Goal: Transaction & Acquisition: Purchase product/service

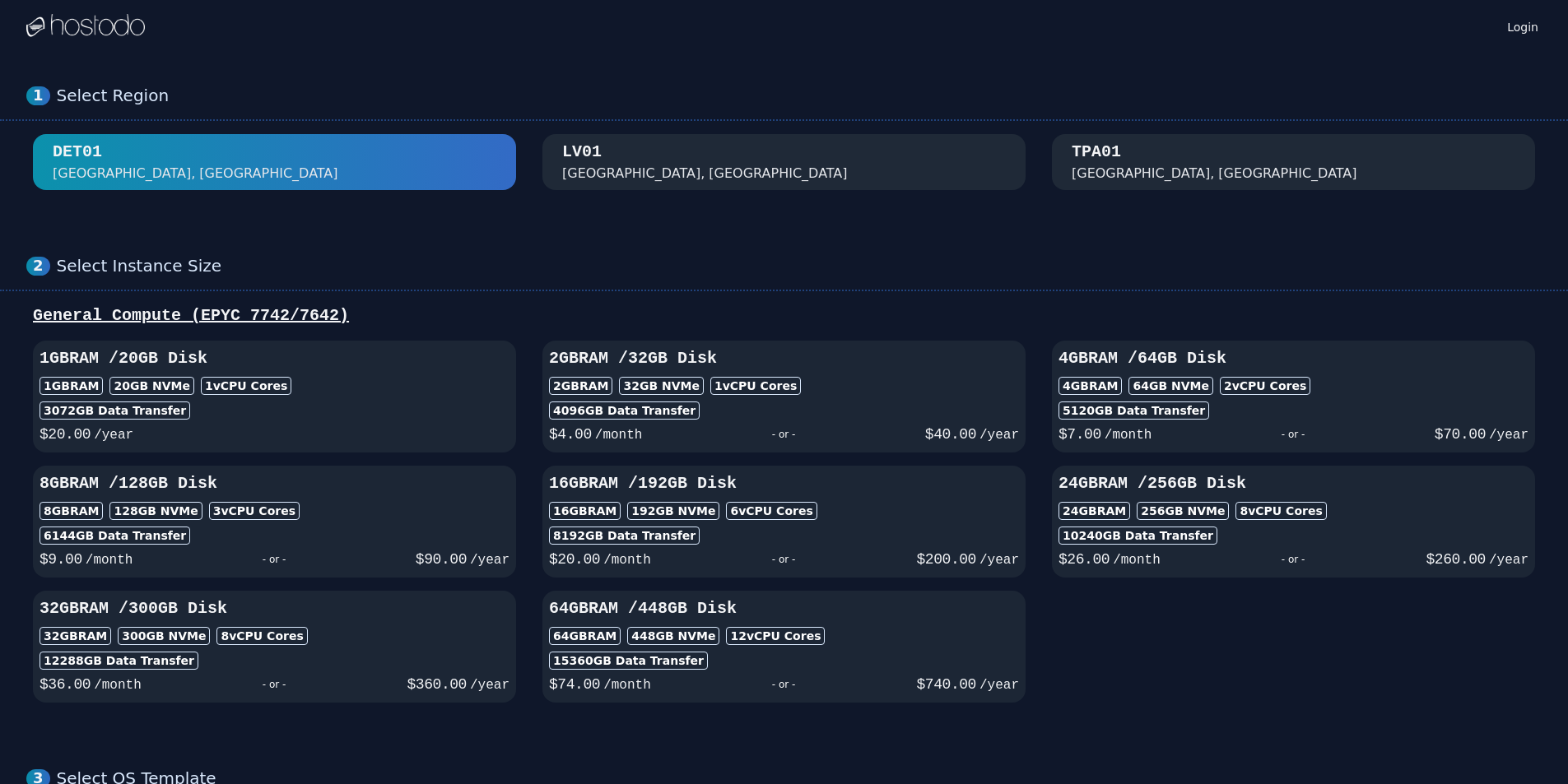
click at [527, 156] on div "[GEOGRAPHIC_DATA]" at bounding box center [784, 162] width 1516 height 56
click at [624, 167] on div "[GEOGRAPHIC_DATA], [GEOGRAPHIC_DATA]" at bounding box center [705, 174] width 285 height 20
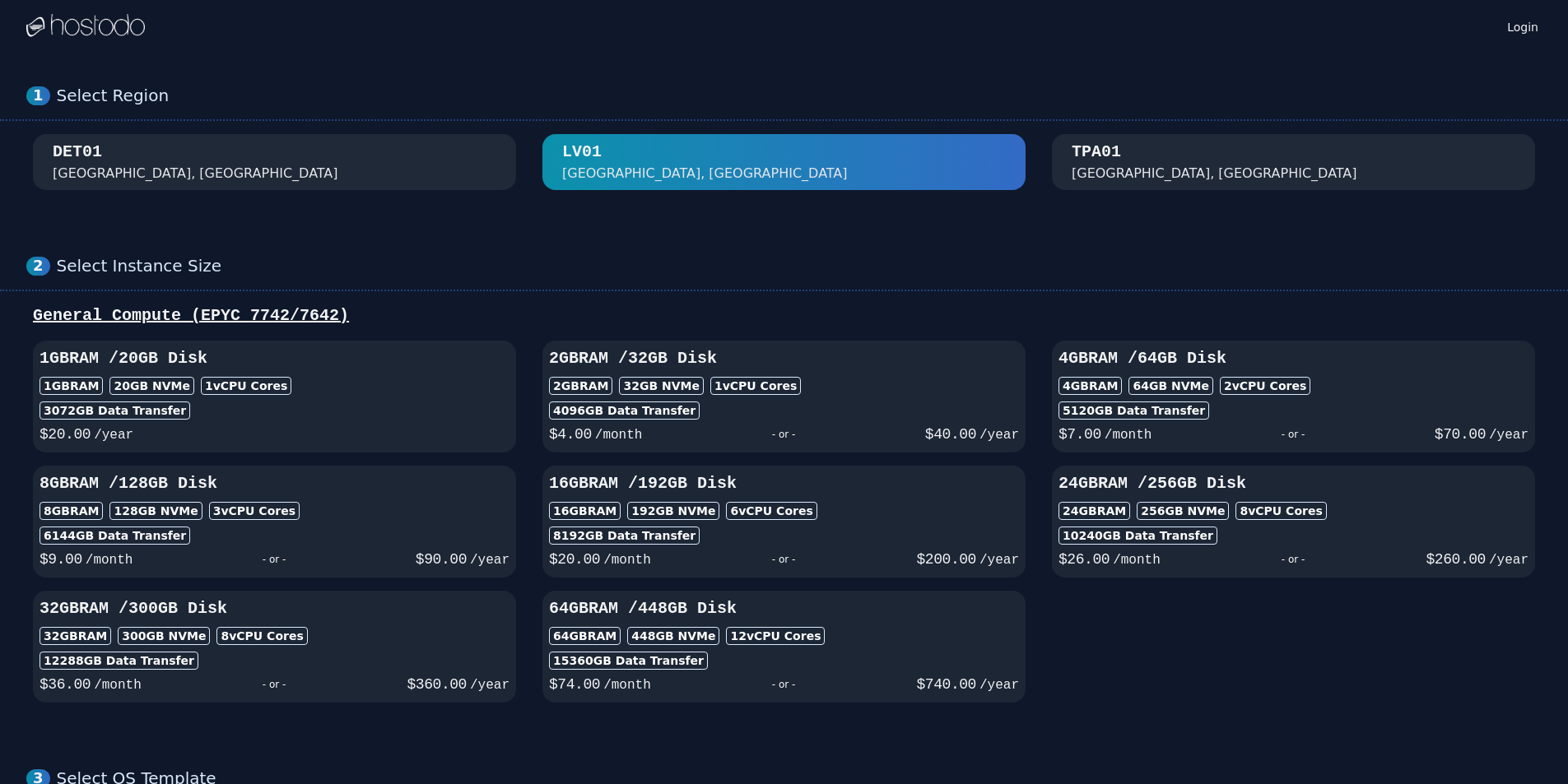
click at [430, 167] on div "DET01 [GEOGRAPHIC_DATA], [GEOGRAPHIC_DATA]" at bounding box center [275, 162] width 444 height 43
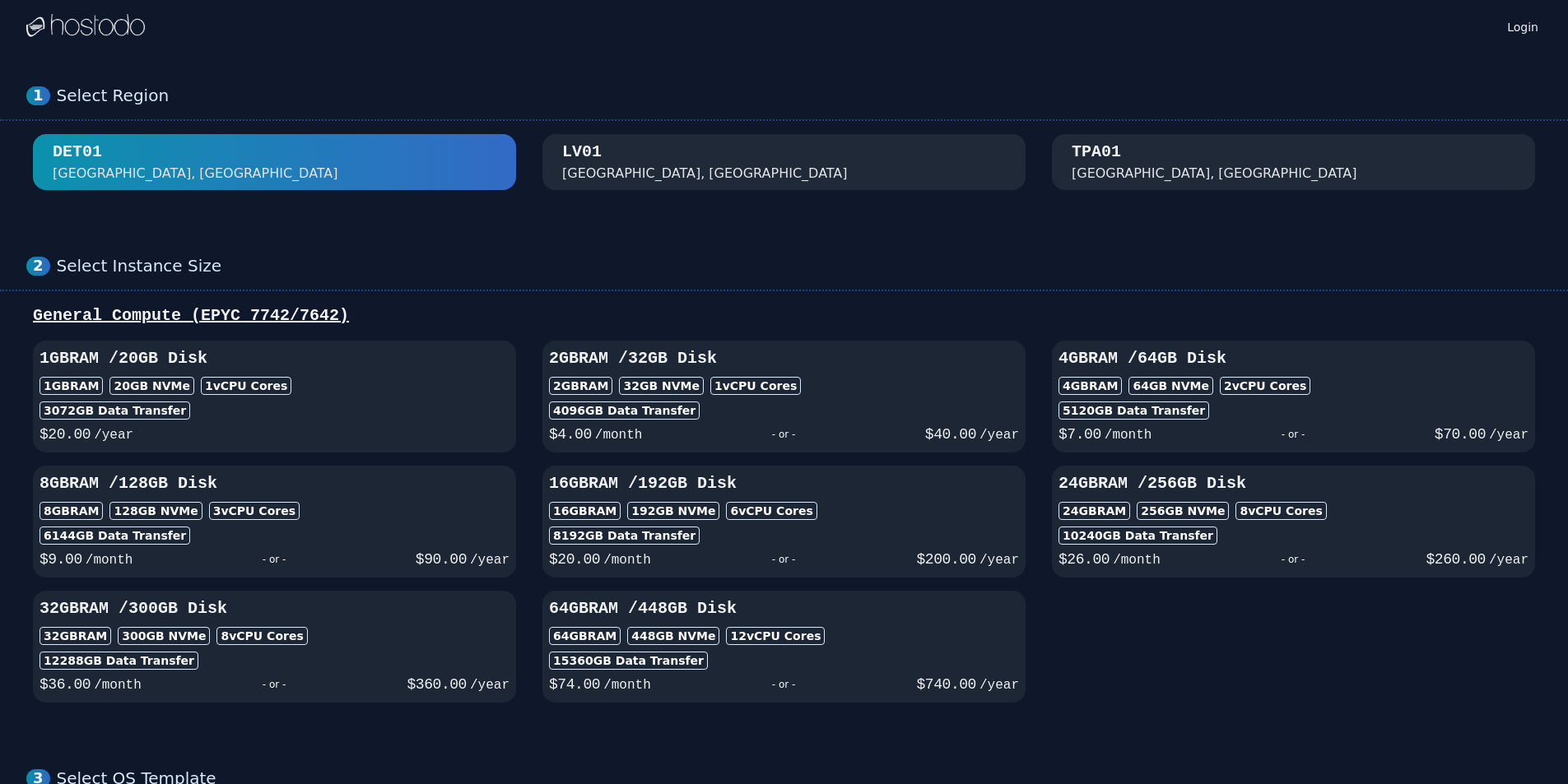
click at [711, 148] on div "[GEOGRAPHIC_DATA], [GEOGRAPHIC_DATA]" at bounding box center [784, 162] width 444 height 43
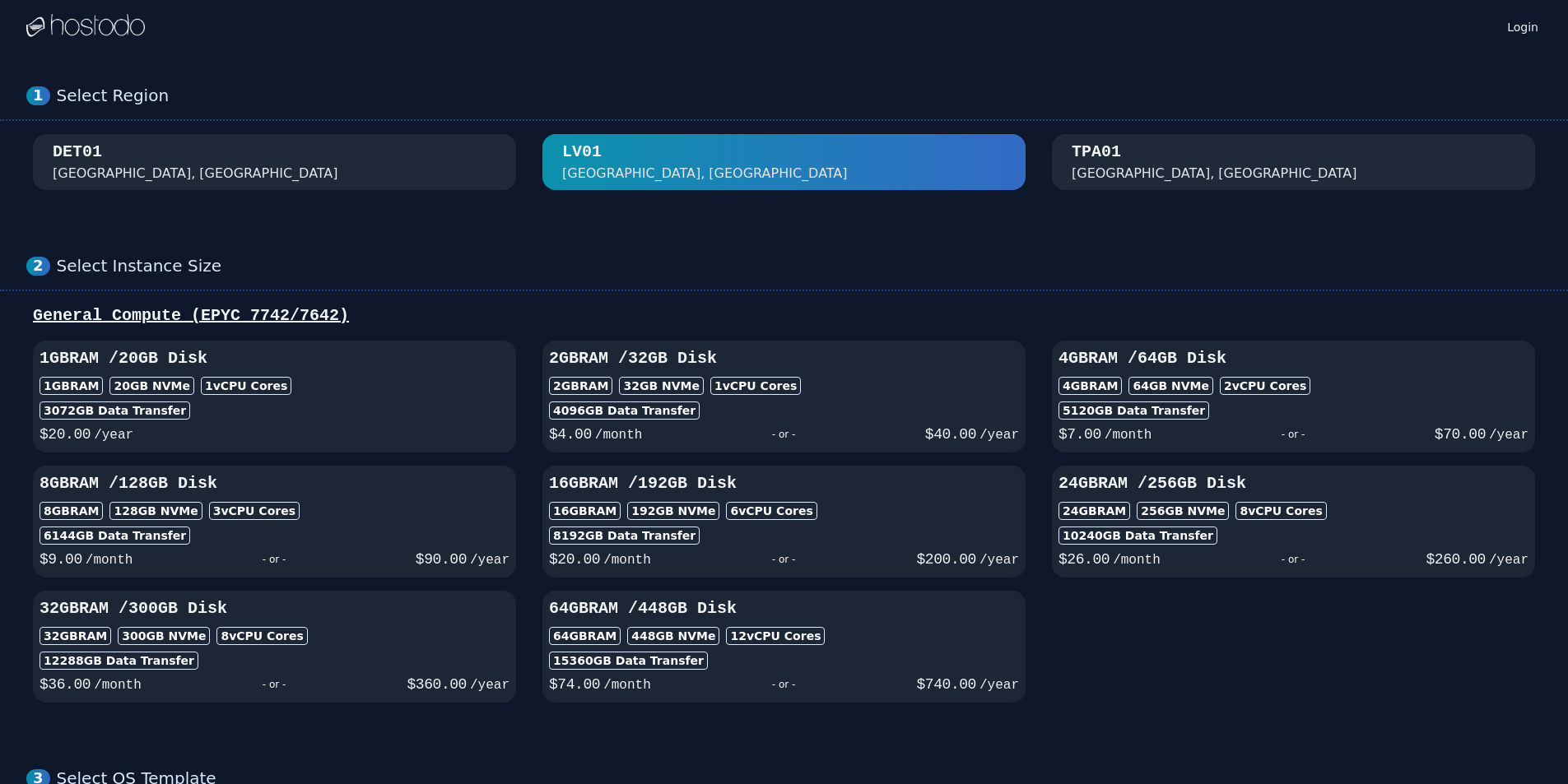
click at [1074, 151] on div "TPA01" at bounding box center [1097, 153] width 49 height 23
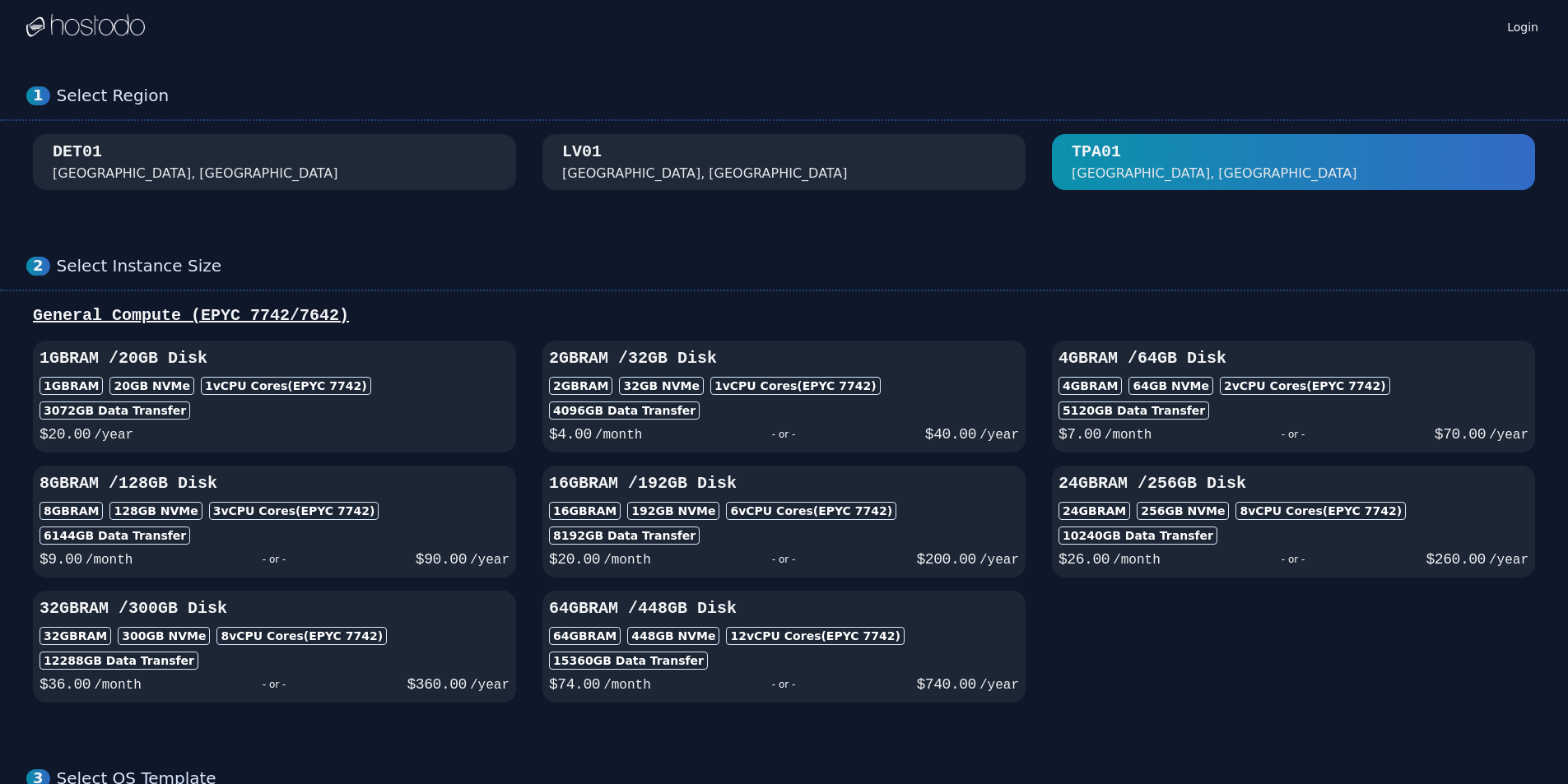
click at [314, 143] on div "DET01 [GEOGRAPHIC_DATA], [GEOGRAPHIC_DATA]" at bounding box center [275, 162] width 444 height 43
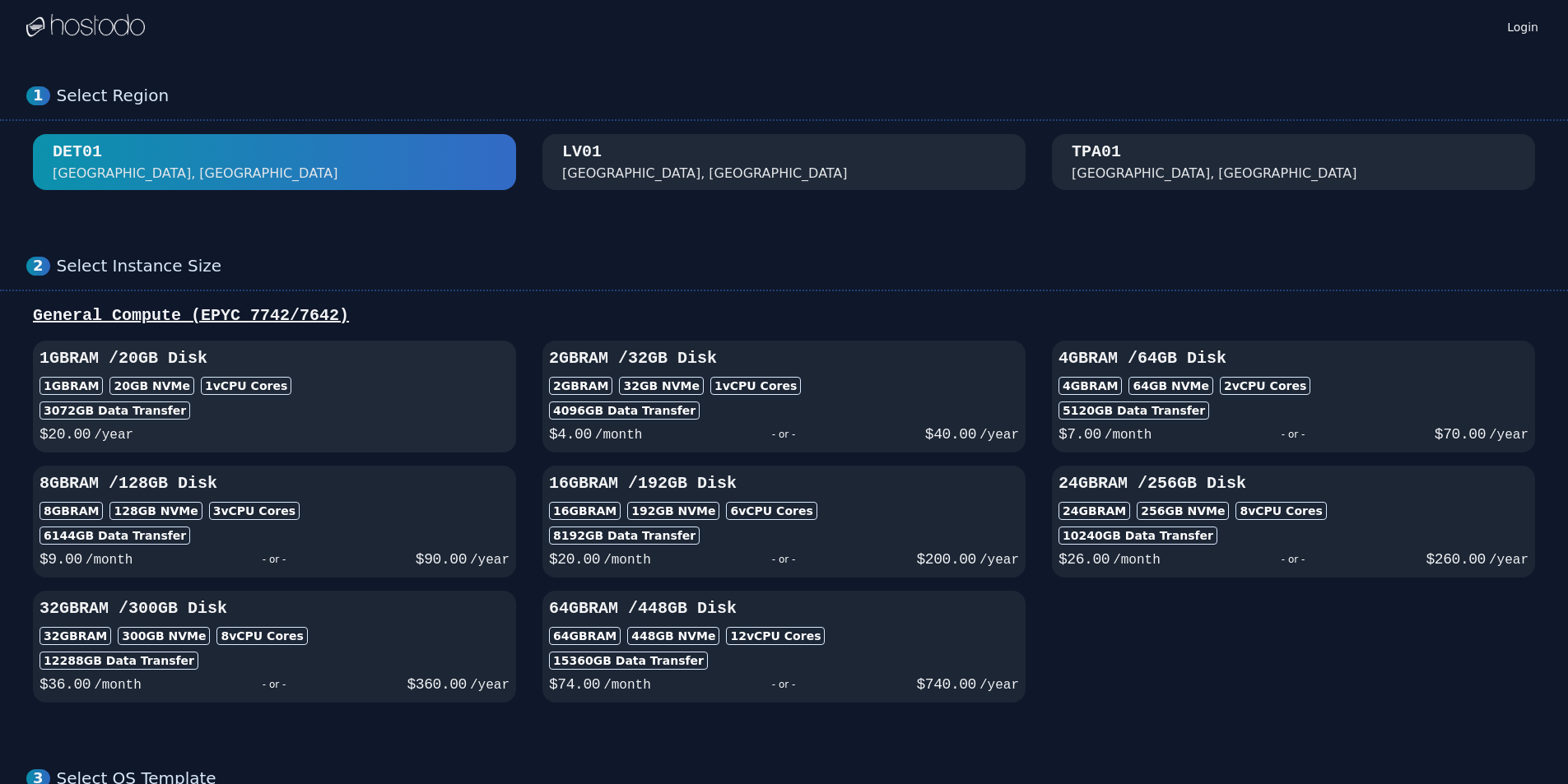
click at [255, 402] on div "3072 GB Data Transfer" at bounding box center [275, 411] width 470 height 18
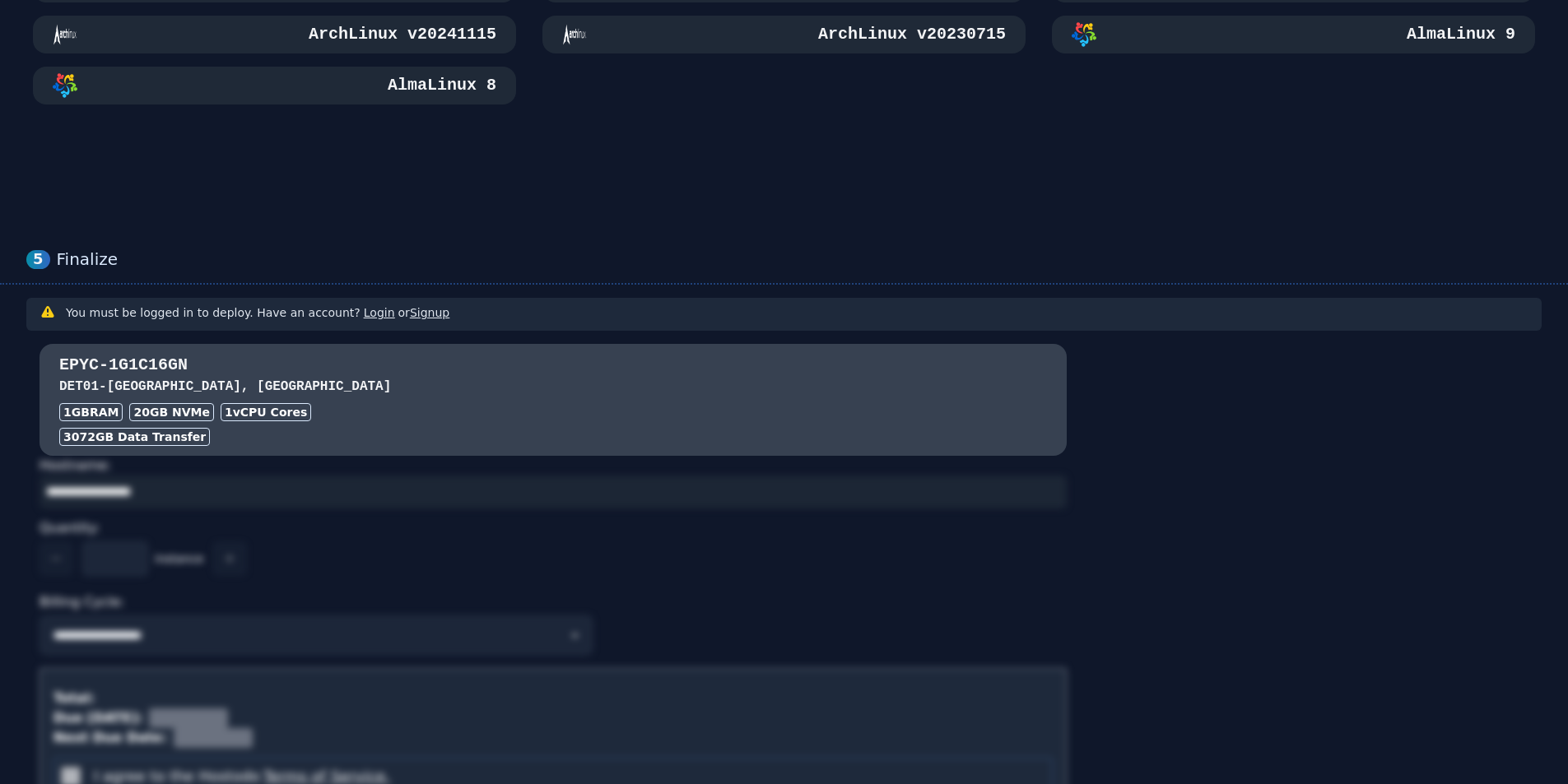
scroll to position [1152, 0]
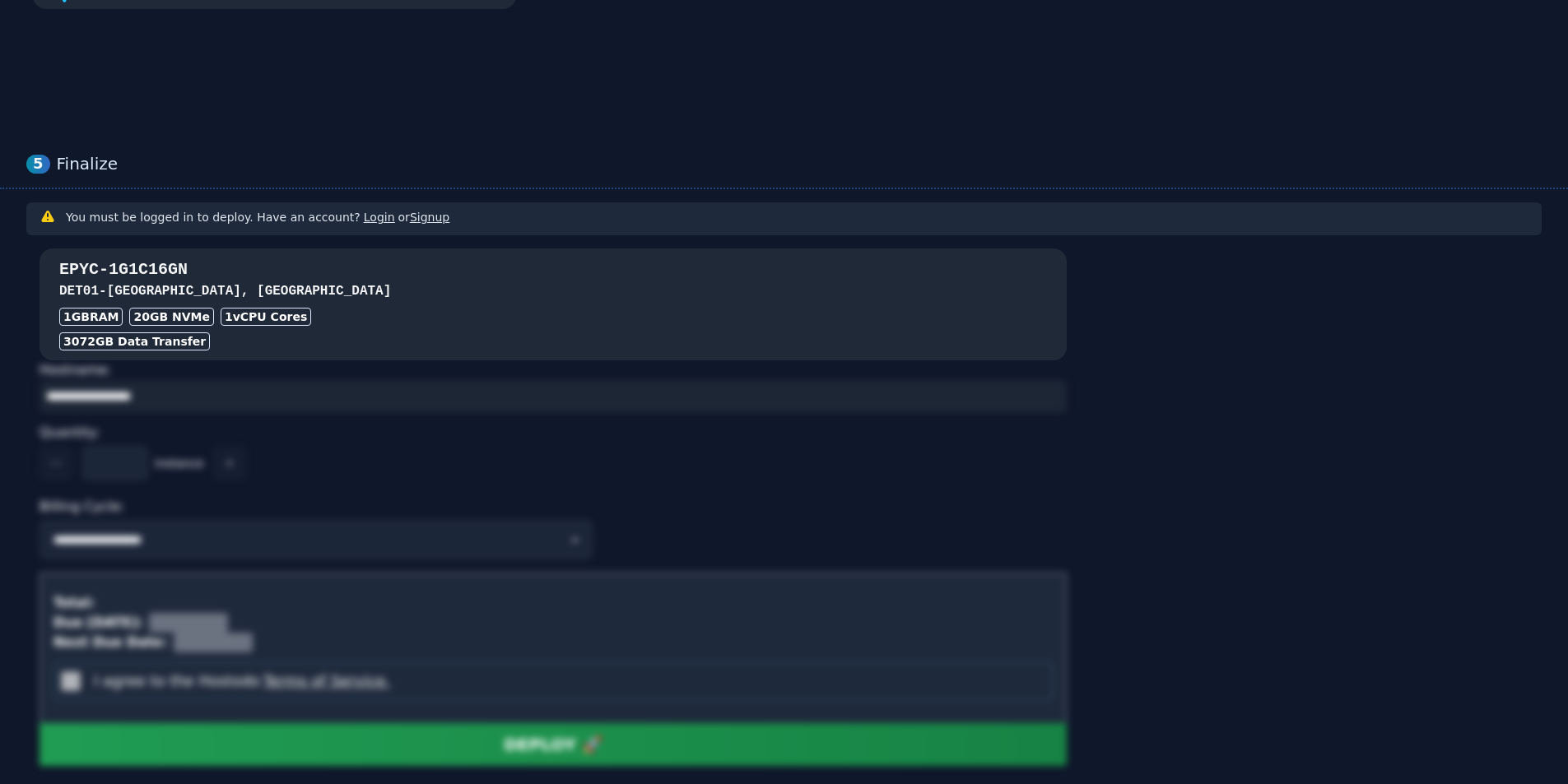
click at [349, 307] on div "EPYC-1G1C16GN DET01 - [GEOGRAPHIC_DATA], [GEOGRAPHIC_DATA] 1GB RAM 20 GB NVMe 1…" at bounding box center [553, 304] width 1028 height 92
